Goal: Information Seeking & Learning: Learn about a topic

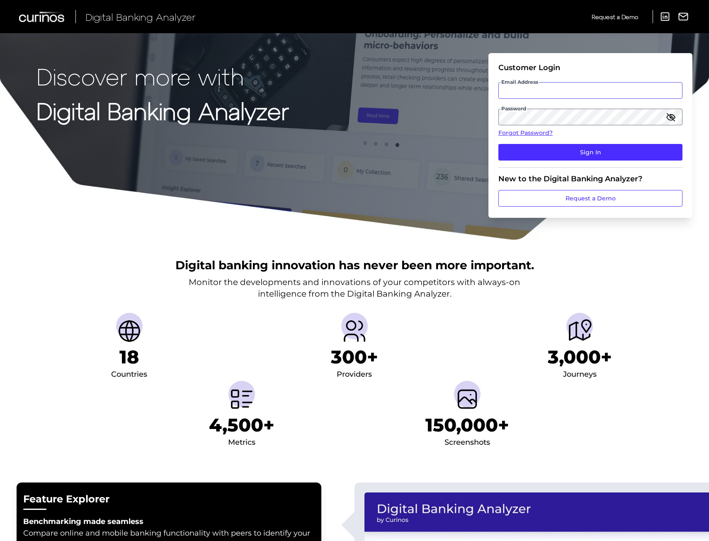
type input "[PERSON_NAME][EMAIL_ADDRESS][PERSON_NAME][DOMAIN_NAME]"
drag, startPoint x: 515, startPoint y: 86, endPoint x: 529, endPoint y: 126, distance: 41.9
click at [515, 86] on input "[PERSON_NAME][EMAIL_ADDRESS][PERSON_NAME][DOMAIN_NAME]" at bounding box center [590, 90] width 184 height 17
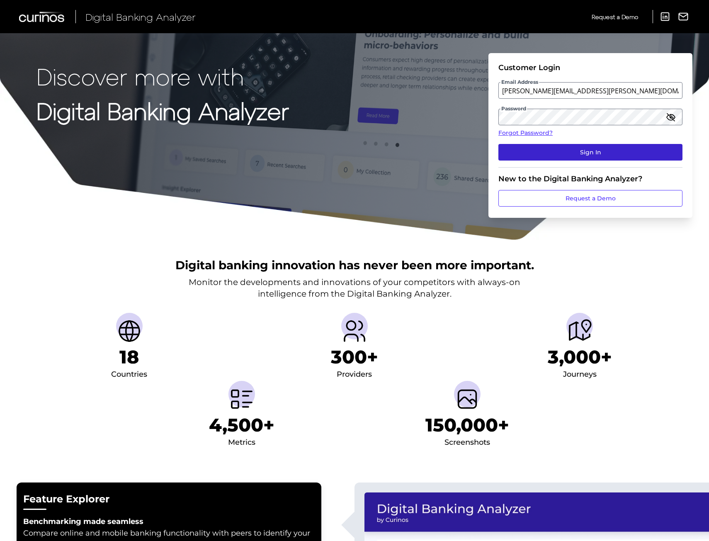
click at [512, 145] on button "Sign In" at bounding box center [590, 152] width 184 height 17
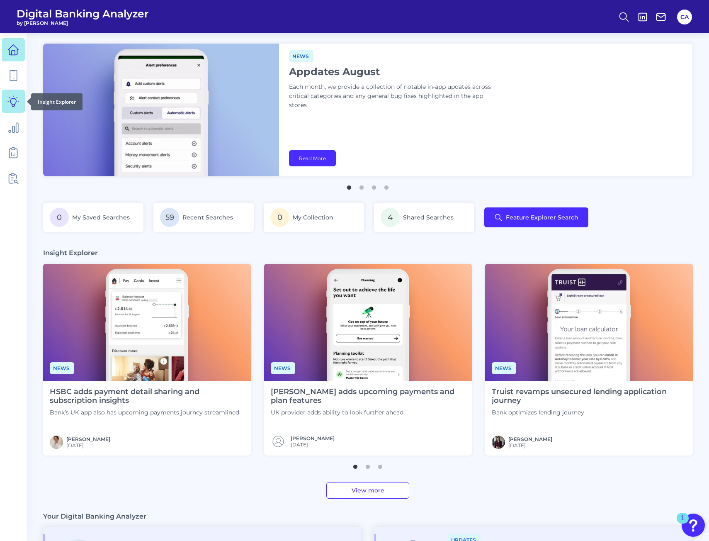
click at [12, 93] on link at bounding box center [13, 101] width 23 height 23
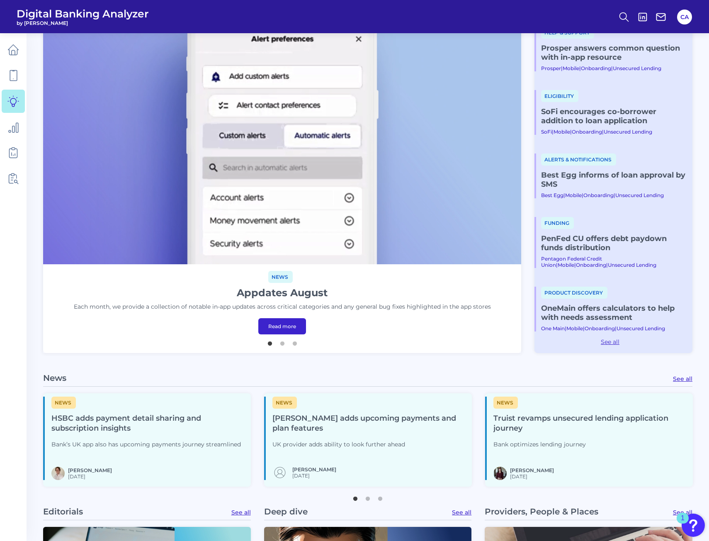
scroll to position [83, 0]
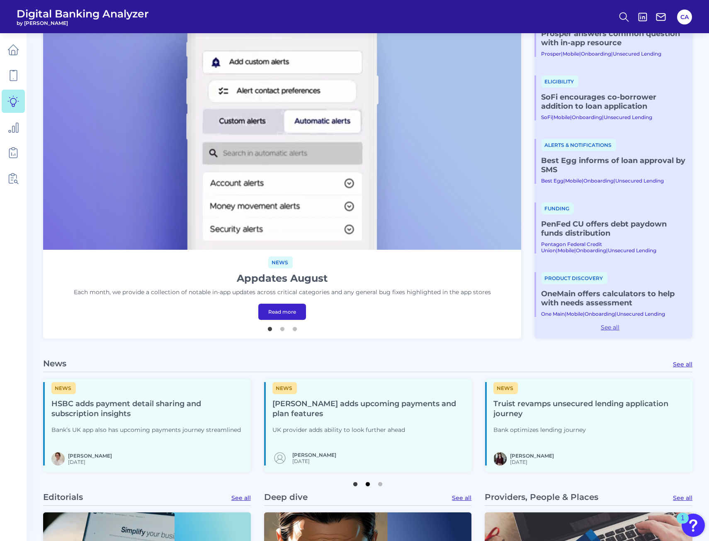
click at [364, 485] on button "2" at bounding box center [368, 482] width 8 height 8
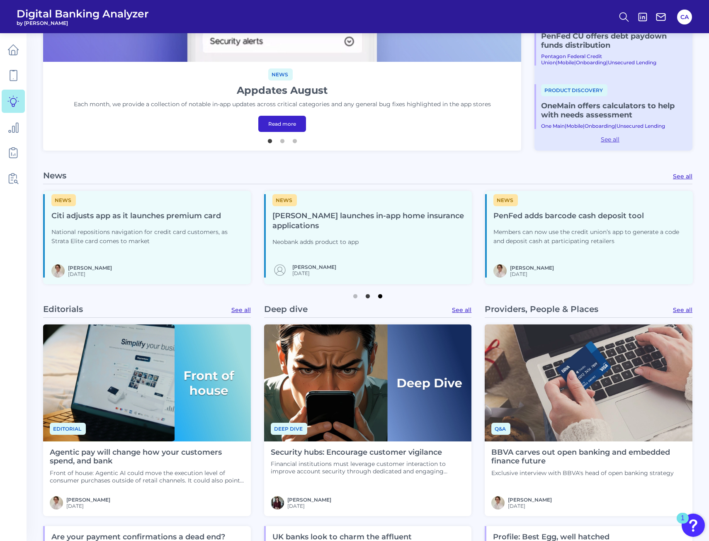
scroll to position [271, 0]
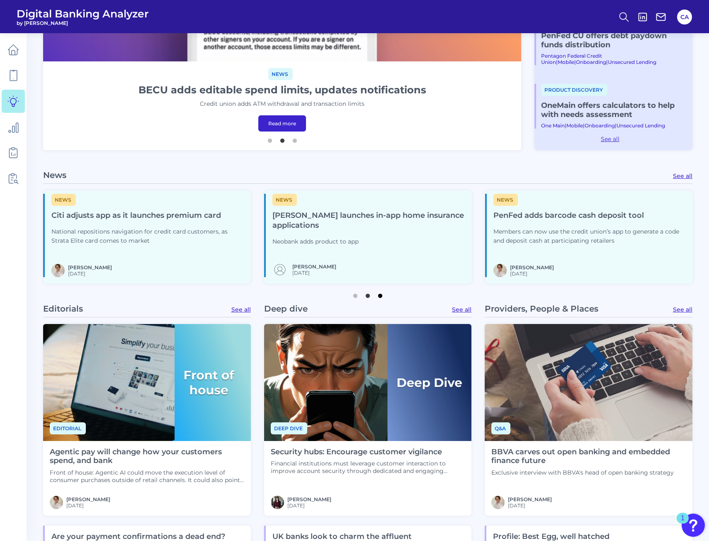
click at [379, 296] on button "3" at bounding box center [380, 293] width 8 height 8
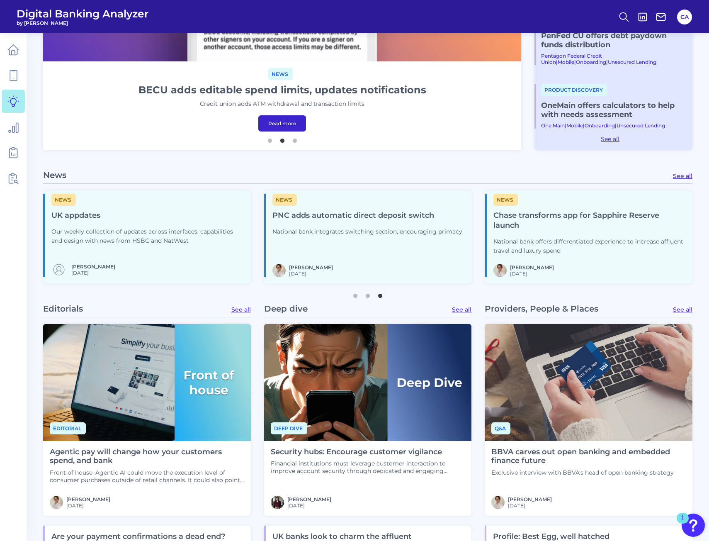
click at [530, 412] on img at bounding box center [589, 382] width 208 height 117
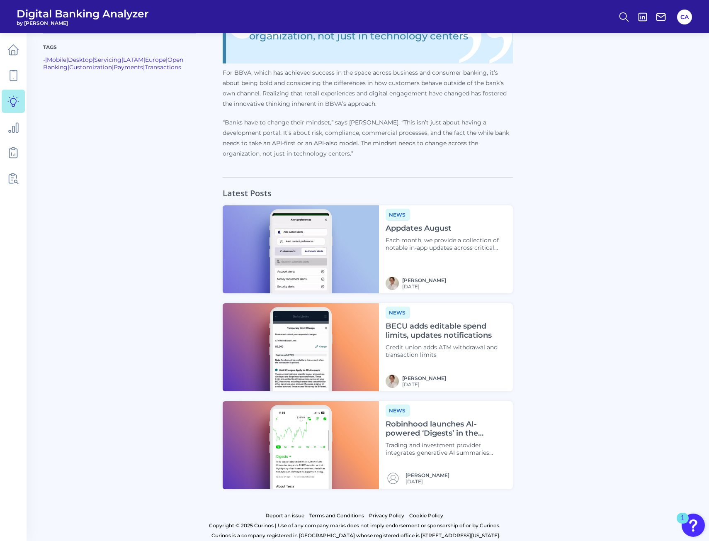
scroll to position [1385, 0]
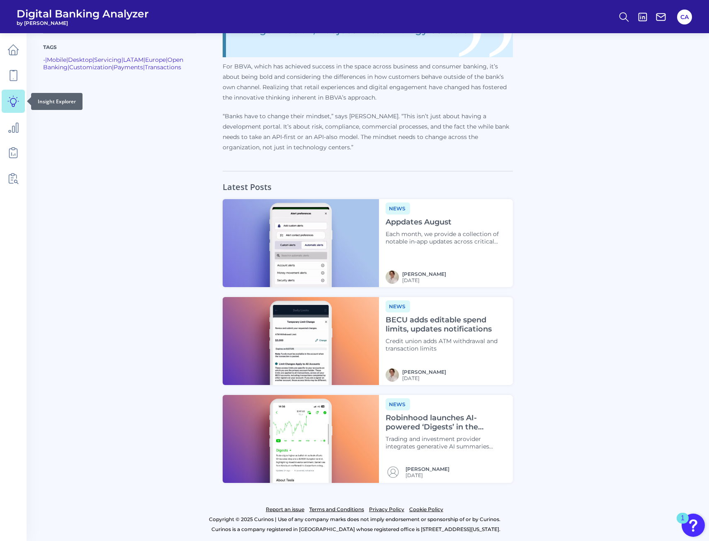
click at [15, 95] on icon at bounding box center [13, 101] width 12 height 12
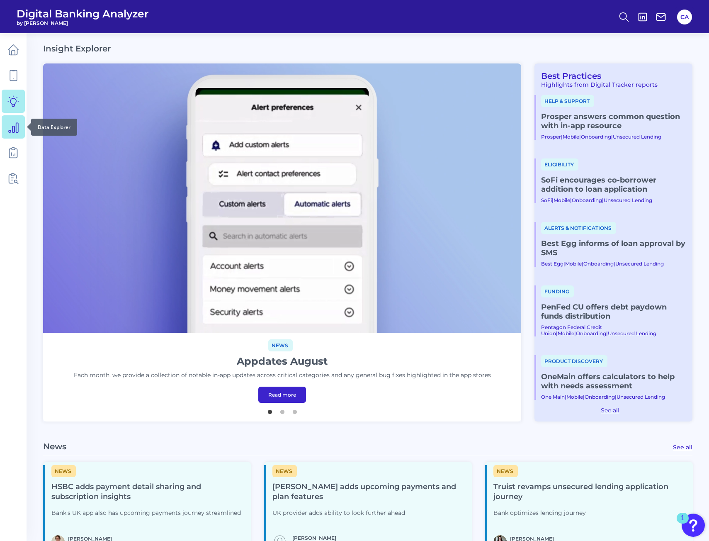
click at [10, 126] on icon at bounding box center [13, 127] width 12 height 12
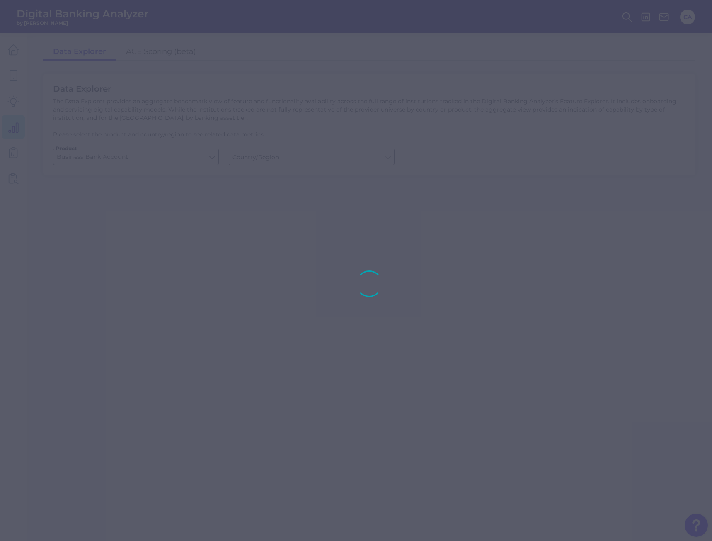
type input "[GEOGRAPHIC_DATA]"
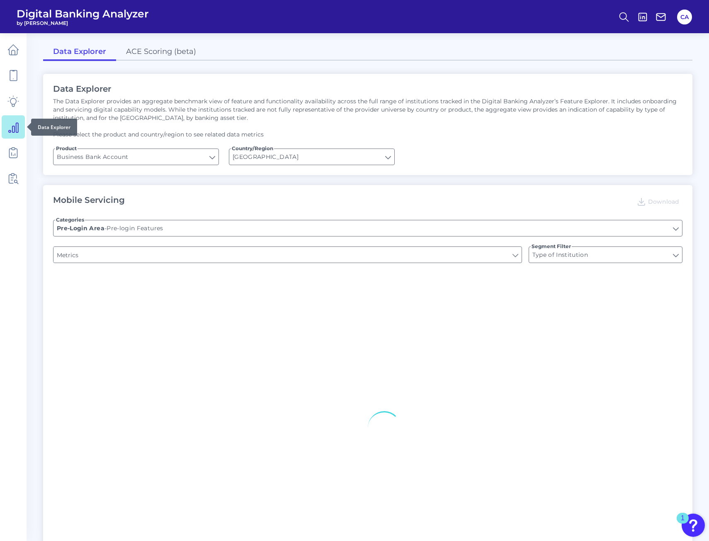
type input "Upon opening the app are users immediately prompted to use Touch/Face ID to log…"
type input "Does it offer third-party single sign on?"
type input "Can you apply for the PRODUCT as a new to brand customer on ANY digital channel?"
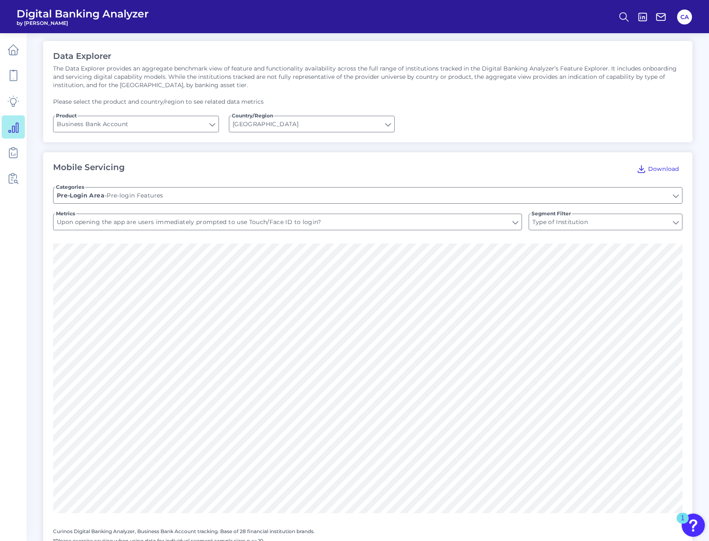
scroll to position [41, 0]
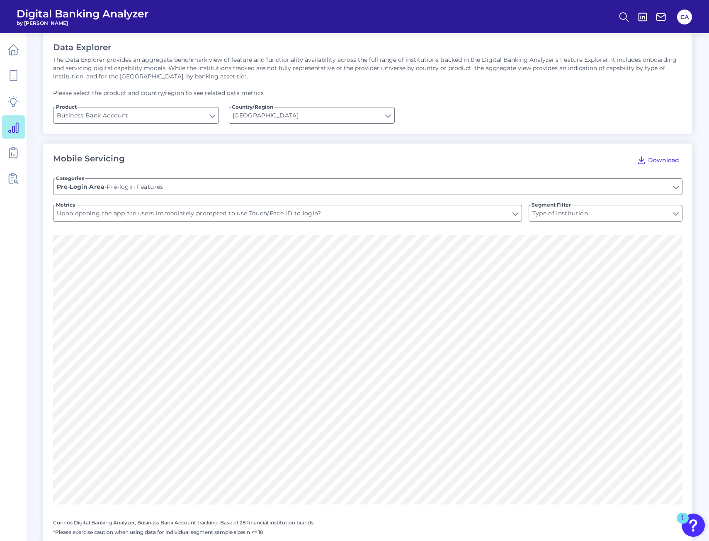
click at [691, 522] on img "Open Resource Center, 1 new notification" at bounding box center [692, 524] width 23 height 23
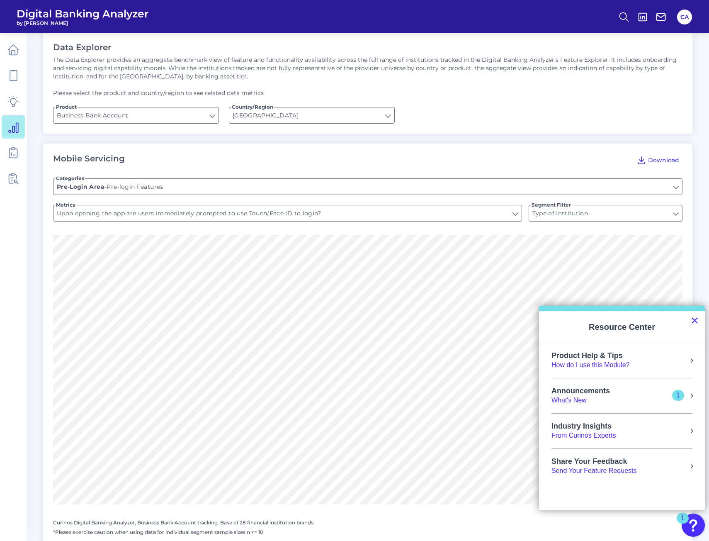
click at [694, 317] on button "×" at bounding box center [695, 319] width 8 height 13
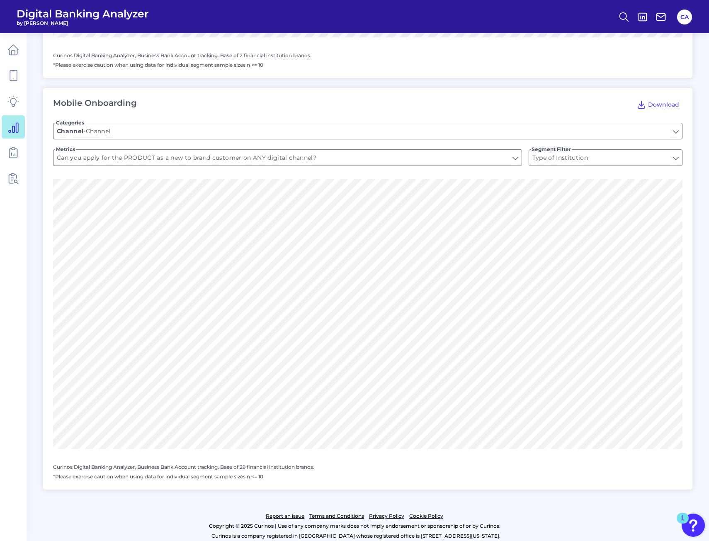
scroll to position [926, 0]
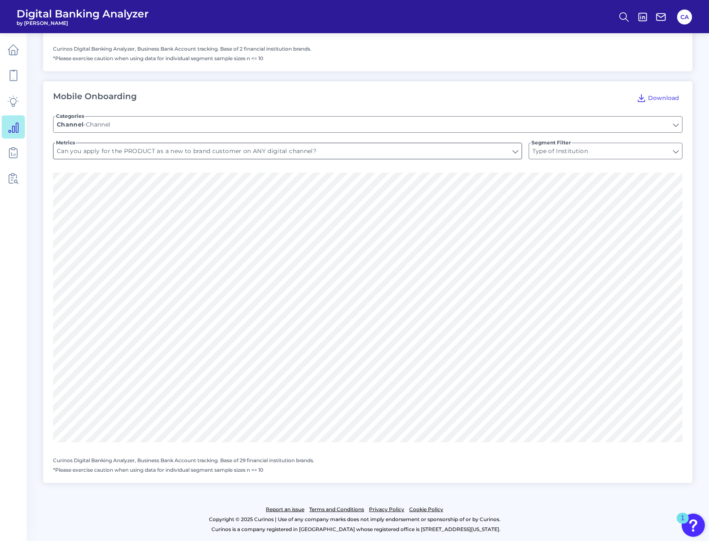
click at [163, 149] on input "Can you apply for the PRODUCT as a new to brand customer on ANY digital channel?" at bounding box center [287, 151] width 468 height 16
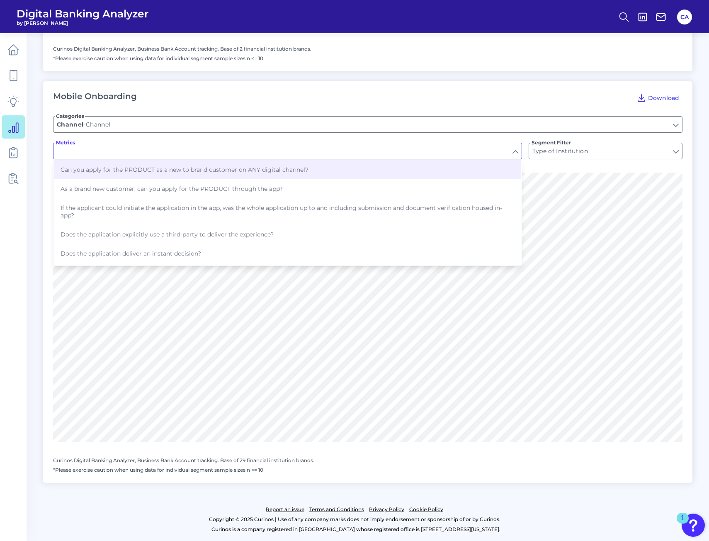
type input "Can you apply for the PRODUCT as a new to brand customer on ANY digital channel?"
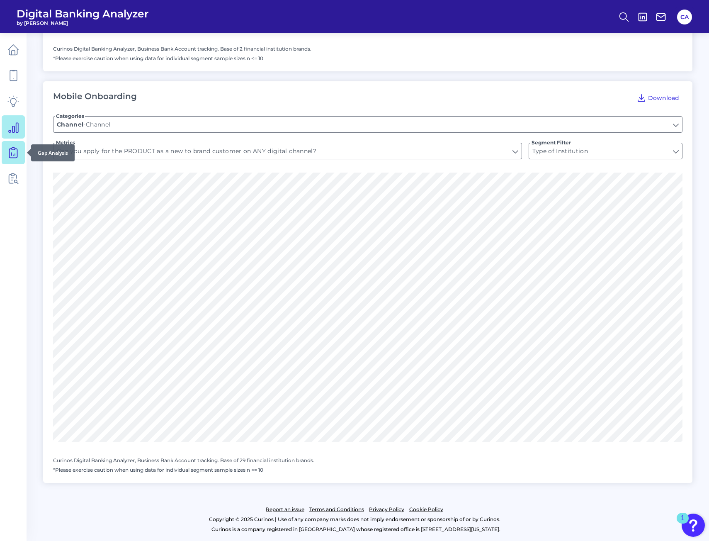
click at [15, 155] on icon at bounding box center [13, 153] width 12 height 12
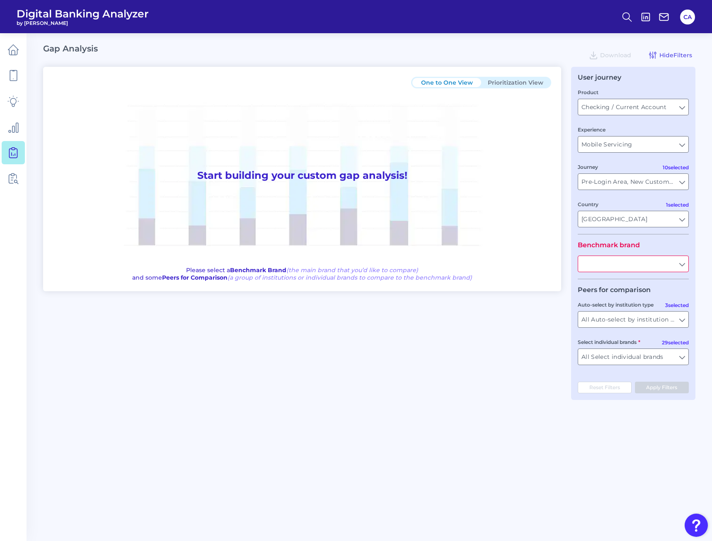
type input "All Journeys"
click at [648, 107] on input "Checking / Current Account" at bounding box center [633, 107] width 110 height 16
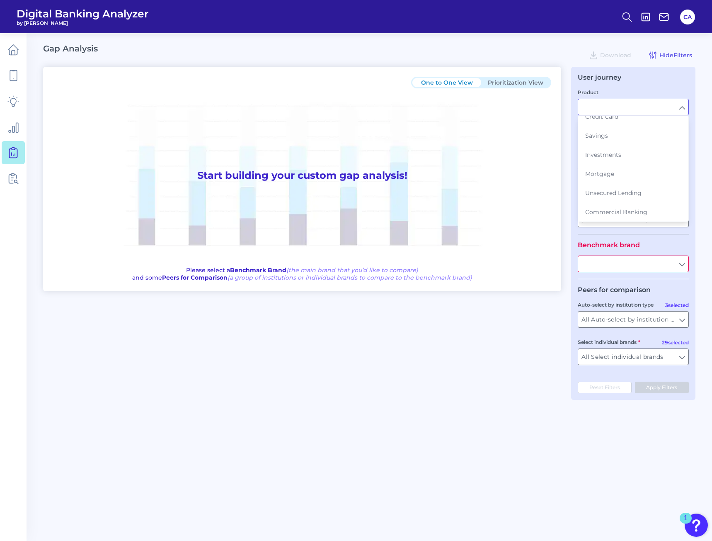
scroll to position [48, 0]
click at [633, 88] on div "Product" at bounding box center [633, 101] width 111 height 27
click at [628, 268] on input "text" at bounding box center [633, 264] width 110 height 16
type input "Checking / Current Account"
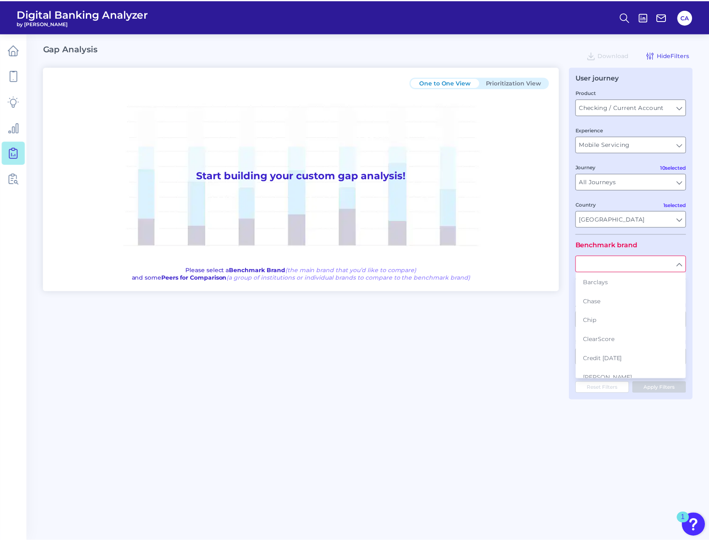
scroll to position [0, 0]
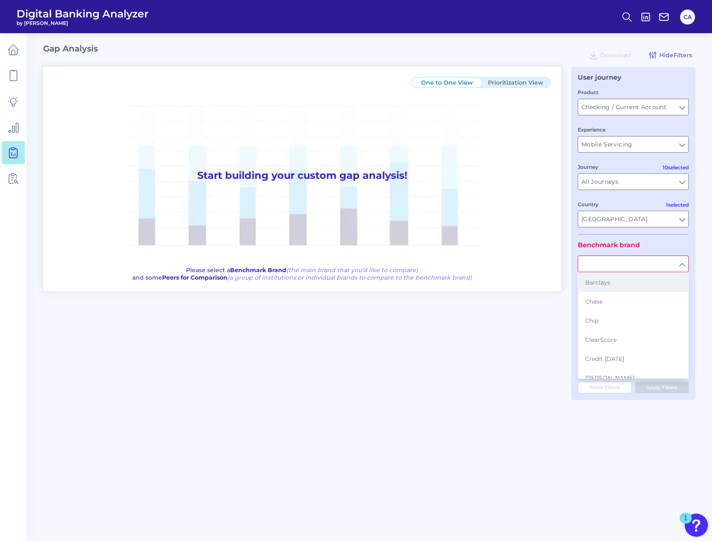
click at [595, 283] on span "Barclays" at bounding box center [597, 282] width 25 height 7
type input "Barclays"
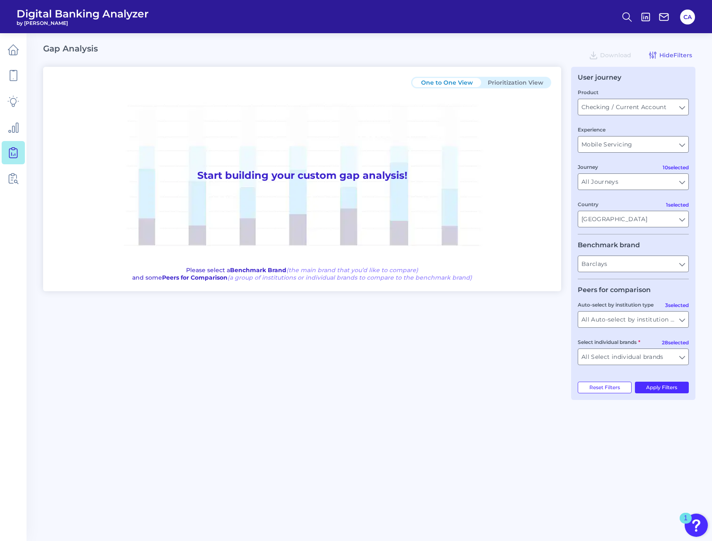
click at [656, 380] on div "User journey Product Checking / Current Account Checking / Current Account Expe…" at bounding box center [633, 233] width 124 height 333
click at [657, 396] on div "User journey Product Checking / Current Account Checking / Current Account Expe…" at bounding box center [633, 233] width 124 height 333
click at [657, 394] on div "User journey Product Checking / Current Account Checking / Current Account Expe…" at bounding box center [633, 233] width 124 height 333
click at [657, 393] on button "Apply Filters" at bounding box center [662, 387] width 54 height 12
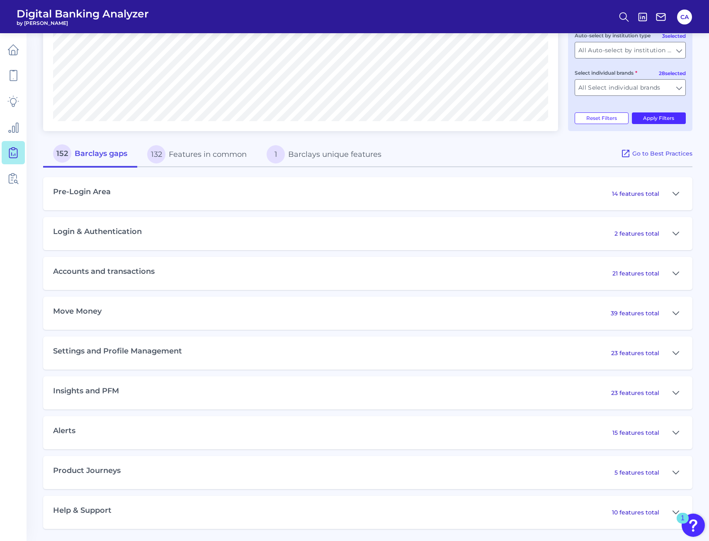
scroll to position [269, 0]
click at [12, 187] on link at bounding box center [13, 178] width 23 height 23
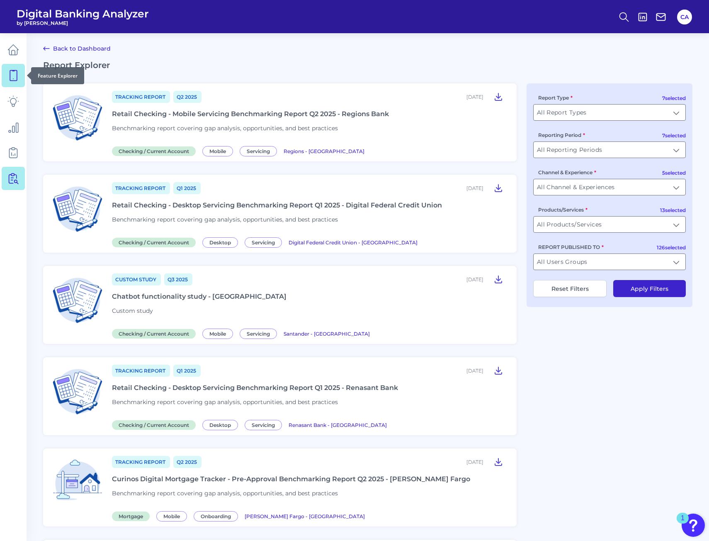
click at [4, 82] on link at bounding box center [13, 75] width 23 height 23
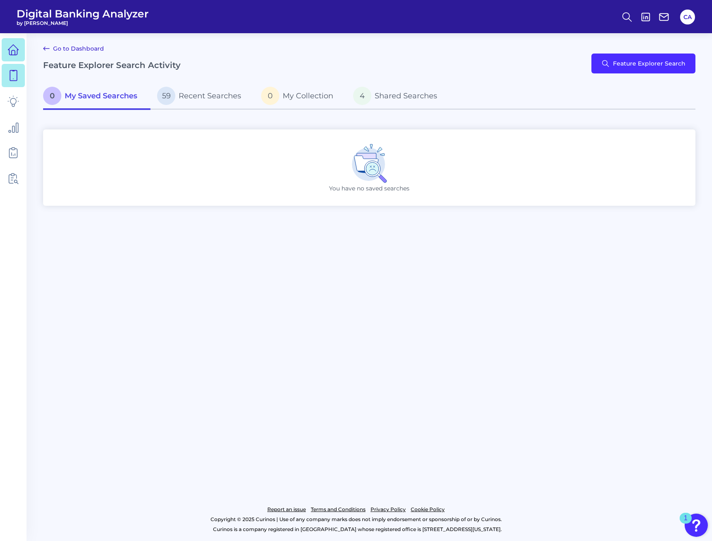
click at [5, 50] on link at bounding box center [13, 49] width 23 height 23
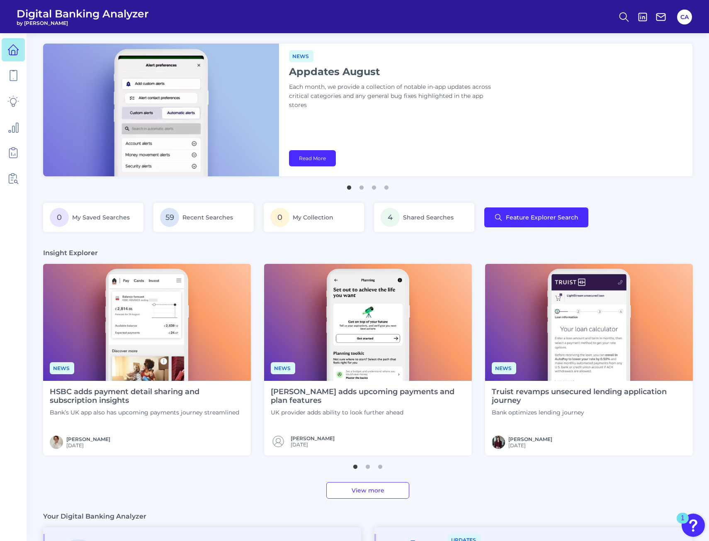
click at [383, 93] on p "Each month, we provide a collection of notable in-app updates across critical c…" at bounding box center [392, 95] width 207 height 27
